Goal: Find specific page/section

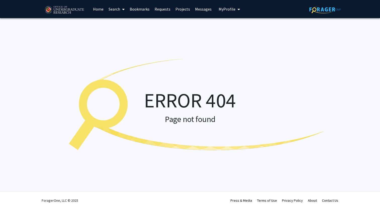
click at [322, 11] on img at bounding box center [324, 10] width 31 height 8
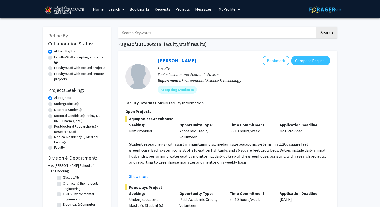
click at [99, 7] on link "Home" at bounding box center [98, 9] width 16 height 18
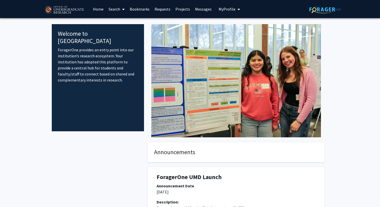
click at [315, 13] on img at bounding box center [324, 10] width 31 height 8
